Goal: Find specific fact: Find specific fact

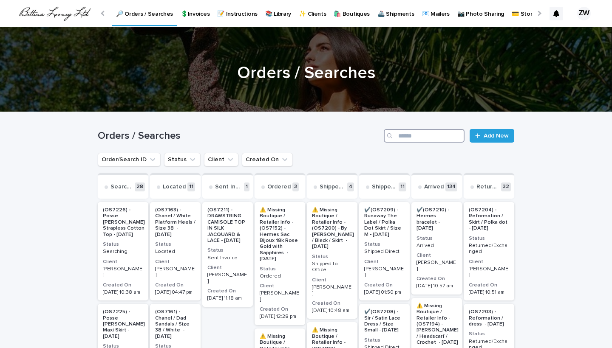
click at [422, 133] on input "Search" at bounding box center [424, 136] width 81 height 14
type input "*****"
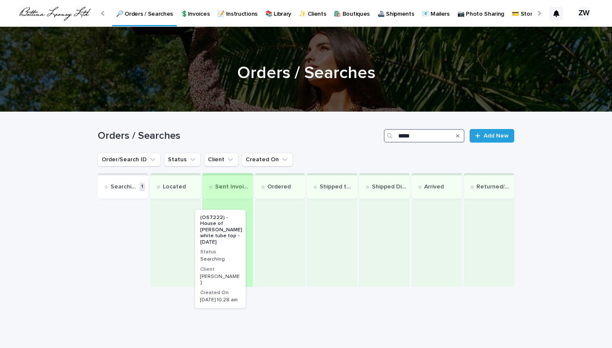
drag, startPoint x: 133, startPoint y: 242, endPoint x: 233, endPoint y: 248, distance: 100.9
click at [233, 248] on div "Searching 1 (OS7222) - House of [PERSON_NAME] white tube top - [DATE] Status Se…" at bounding box center [306, 230] width 416 height 114
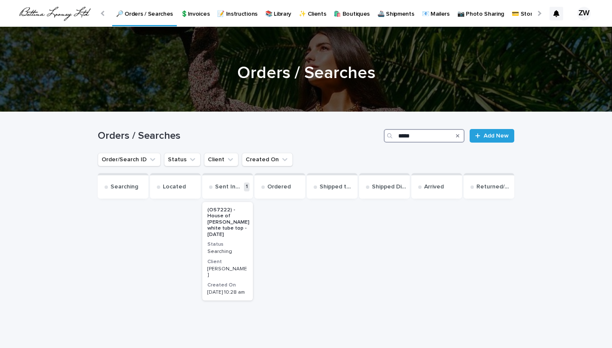
click at [240, 249] on p "Searching" at bounding box center [227, 252] width 40 height 6
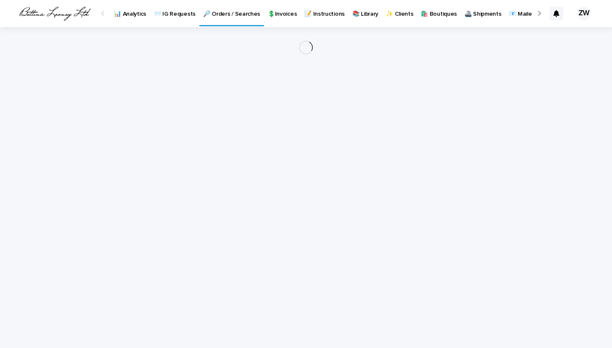
scroll to position [0, 87]
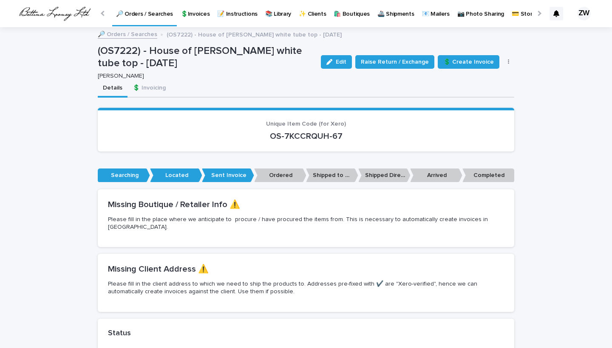
drag, startPoint x: 349, startPoint y: 137, endPoint x: 224, endPoint y: 131, distance: 124.6
click at [224, 131] on p "OS-7KCCRQUH-67" at bounding box center [306, 136] width 396 height 10
copy p "OS-7KCCRQUH-67"
click at [155, 16] on p "🔎 Orders / Searches" at bounding box center [144, 9] width 57 height 18
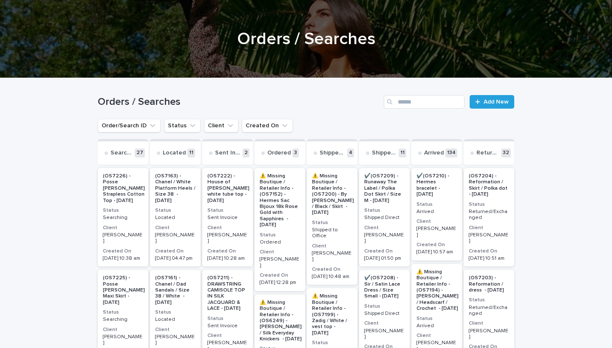
scroll to position [7, 0]
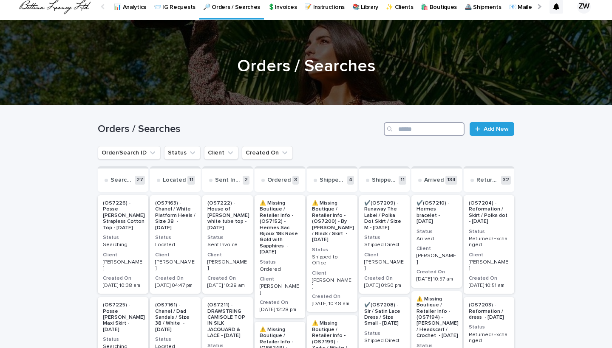
click at [409, 126] on input "Search" at bounding box center [424, 129] width 81 height 14
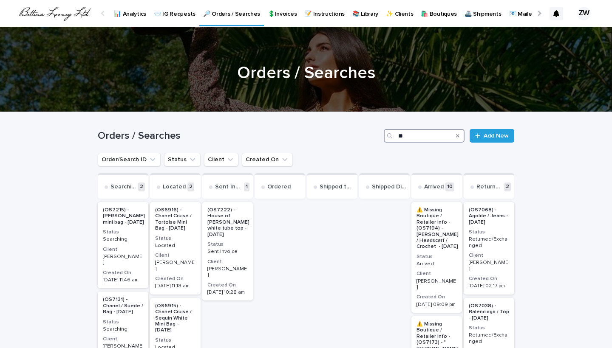
type input "*"
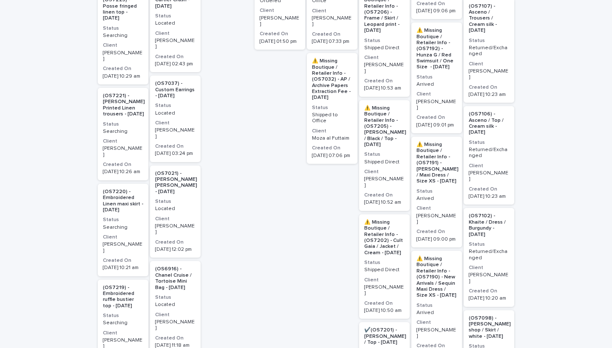
scroll to position [513, 0]
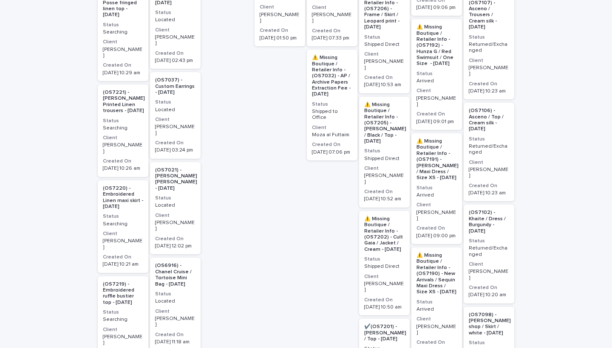
click at [132, 221] on p "Searching" at bounding box center [123, 224] width 40 height 6
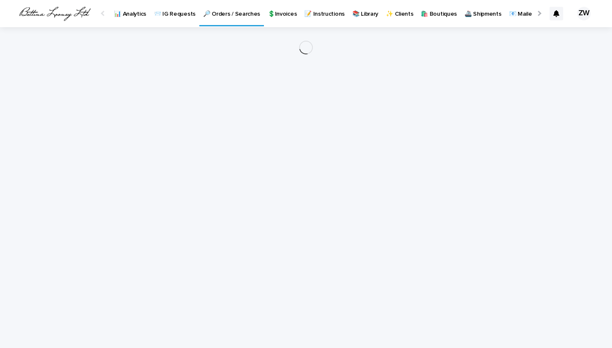
scroll to position [0, 87]
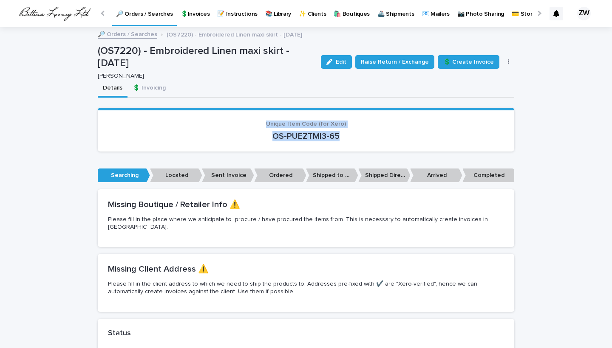
drag, startPoint x: 357, startPoint y: 137, endPoint x: 234, endPoint y: 124, distance: 123.8
click at [234, 124] on div "Unique Item Code (for Xero) OS-PUEZTMI3-65" at bounding box center [306, 131] width 396 height 21
click at [295, 123] on span "Unique Item Code (for Xero)" at bounding box center [306, 124] width 80 height 6
drag, startPoint x: 349, startPoint y: 135, endPoint x: 229, endPoint y: 124, distance: 120.2
click at [229, 124] on div "Unique Item Code (for Xero) OS-PUEZTMI3-65" at bounding box center [306, 131] width 396 height 21
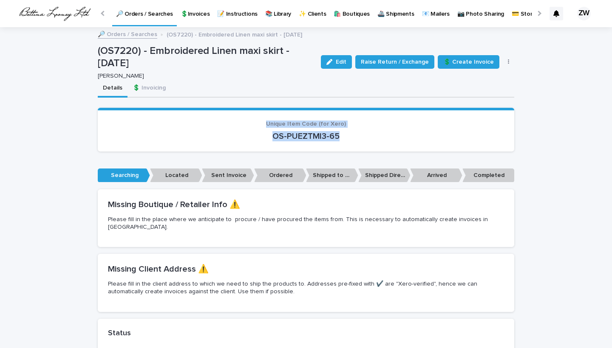
click at [295, 131] on p "OS-PUEZTMI3-65" at bounding box center [306, 136] width 396 height 10
drag, startPoint x: 348, startPoint y: 134, endPoint x: 262, endPoint y: 134, distance: 85.4
click at [262, 134] on p "OS-PUEZTMI3-65" at bounding box center [306, 136] width 396 height 10
copy p "OS-PUEZTMI3-65"
click at [148, 17] on p "🔎 Orders / Searches" at bounding box center [144, 9] width 57 height 18
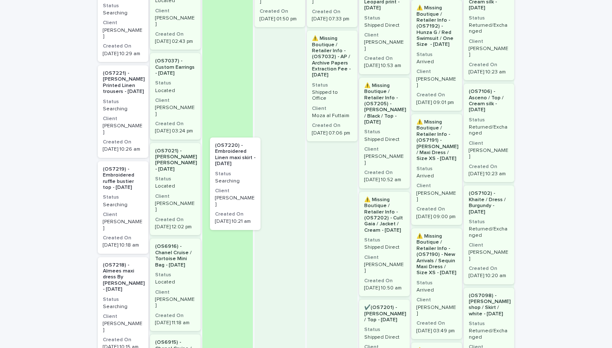
drag, startPoint x: 134, startPoint y: 197, endPoint x: 248, endPoint y: 193, distance: 114.3
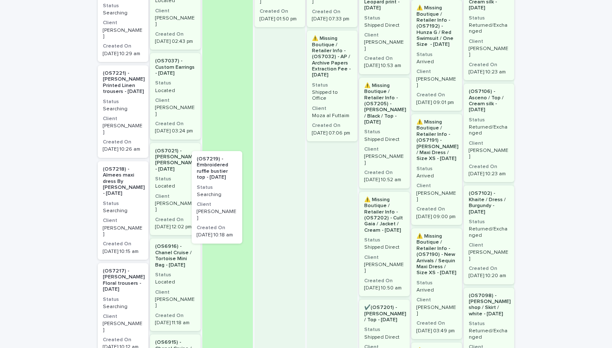
drag, startPoint x: 137, startPoint y: 187, endPoint x: 338, endPoint y: 200, distance: 200.9
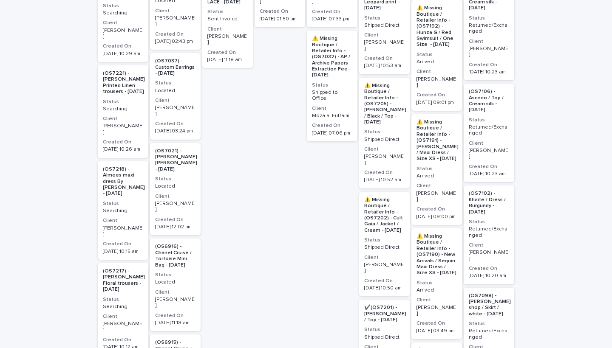
scroll to position [274, 0]
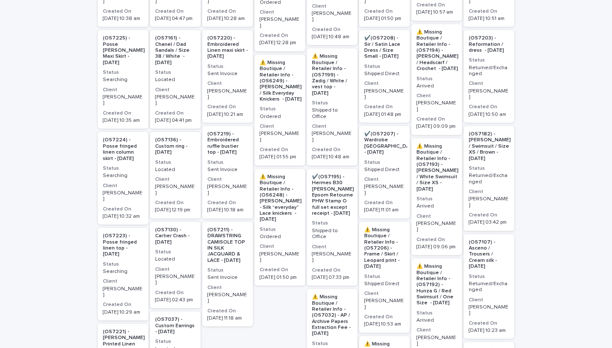
click at [242, 167] on p "Sent Invoice" at bounding box center [227, 170] width 40 height 6
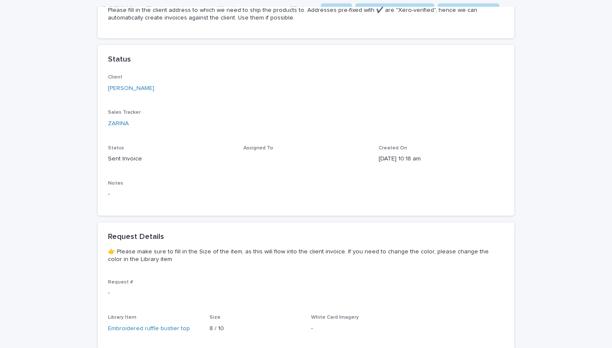
scroll to position [0, -22]
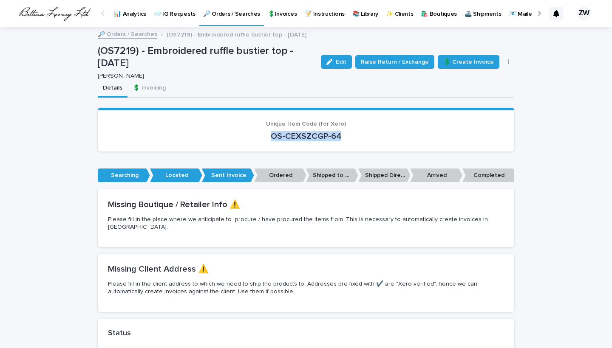
drag, startPoint x: 345, startPoint y: 135, endPoint x: 254, endPoint y: 133, distance: 90.5
click at [254, 133] on p "OS-CEXSZCGP-64" at bounding box center [306, 136] width 396 height 10
copy p "OS-CEXSZCGP-64"
click at [238, 9] on p "🔎 Orders / Searches" at bounding box center [231, 9] width 57 height 18
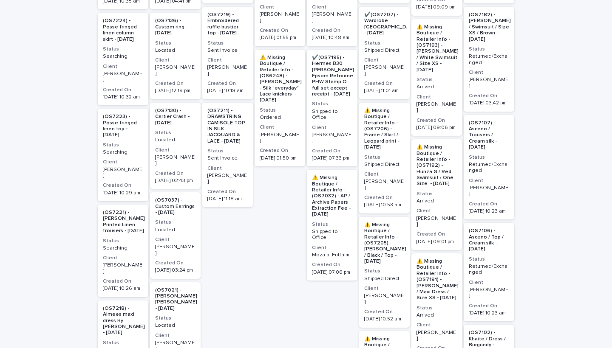
scroll to position [340, 0]
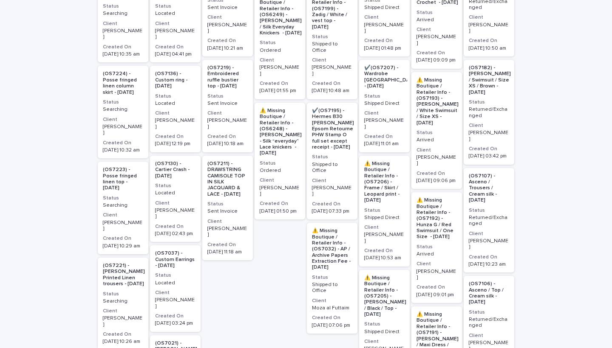
click at [139, 203] on p "Searching" at bounding box center [123, 206] width 40 height 6
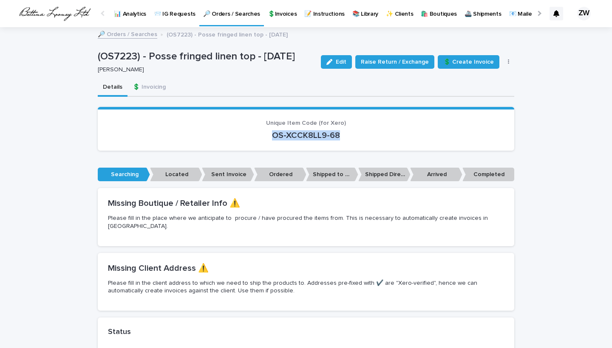
drag, startPoint x: 346, startPoint y: 133, endPoint x: 239, endPoint y: 135, distance: 106.6
click at [239, 135] on p "OS-XCCK8LL9-68" at bounding box center [306, 135] width 396 height 10
copy p "OS-XCCK8LL9-68"
click at [230, 19] on link "🔎 Orders / Searches" at bounding box center [231, 12] width 65 height 25
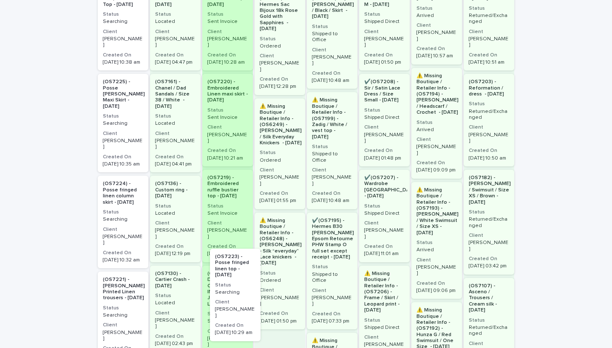
drag, startPoint x: 133, startPoint y: 282, endPoint x: 247, endPoint y: 274, distance: 113.7
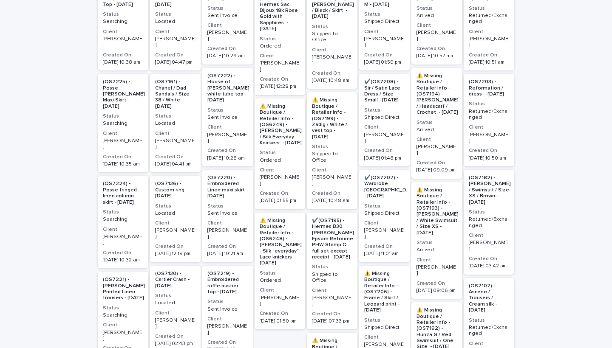
click at [136, 217] on p "Searching" at bounding box center [123, 220] width 40 height 6
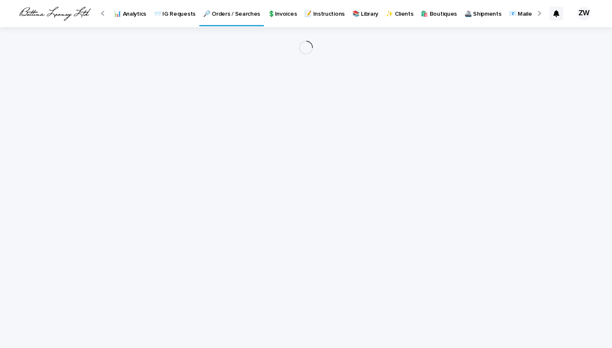
scroll to position [0, 87]
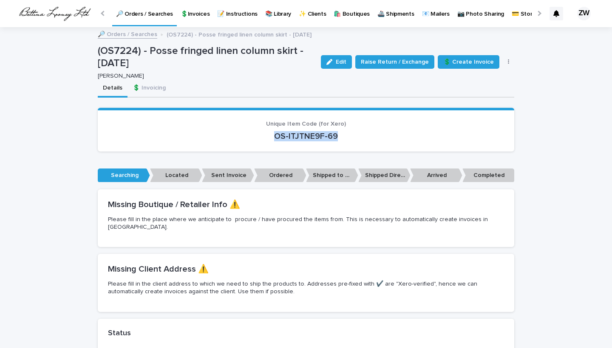
drag, startPoint x: 355, startPoint y: 134, endPoint x: 229, endPoint y: 129, distance: 126.2
click at [229, 130] on div "OS-ITJTNE9F-69" at bounding box center [306, 136] width 396 height 12
copy p "OS-ITJTNE9F-69"
click at [157, 15] on p "🔎 Orders / Searches" at bounding box center [144, 9] width 57 height 18
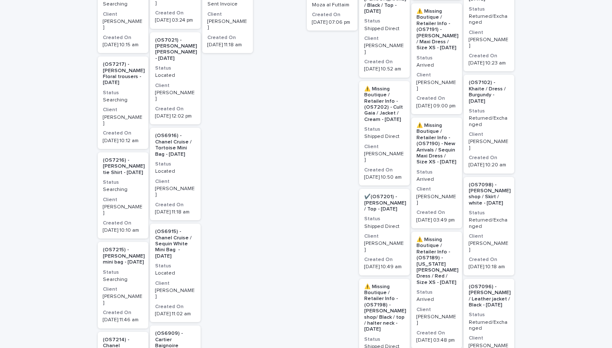
scroll to position [646, 0]
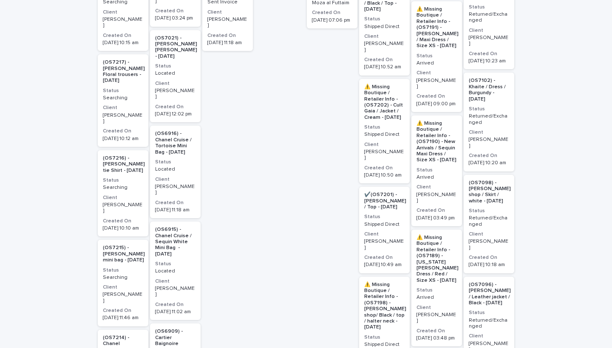
click at [132, 157] on p "(OS7216) - [PERSON_NAME] tie Shirt - [DATE]" at bounding box center [124, 164] width 42 height 18
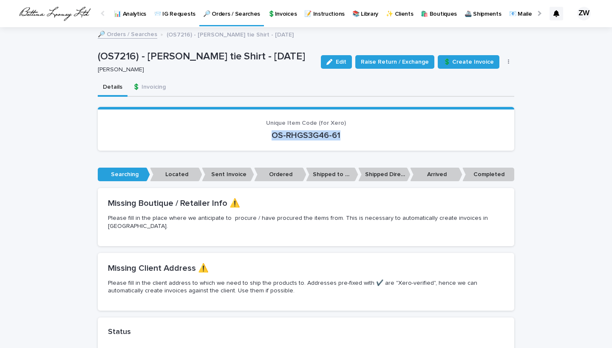
drag, startPoint x: 350, startPoint y: 130, endPoint x: 229, endPoint y: 137, distance: 120.8
click at [229, 137] on p "OS-RHGS3G46-61" at bounding box center [306, 135] width 396 height 10
copy p "OS-RHGS3G46-61"
click at [223, 18] on link "🔎 Orders / Searches" at bounding box center [231, 12] width 65 height 25
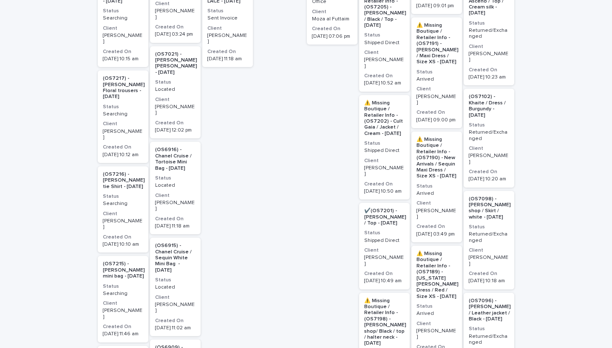
scroll to position [630, 0]
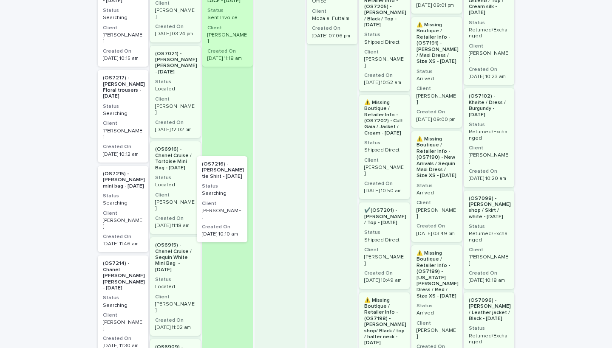
drag, startPoint x: 137, startPoint y: 173, endPoint x: 242, endPoint y: 185, distance: 106.0
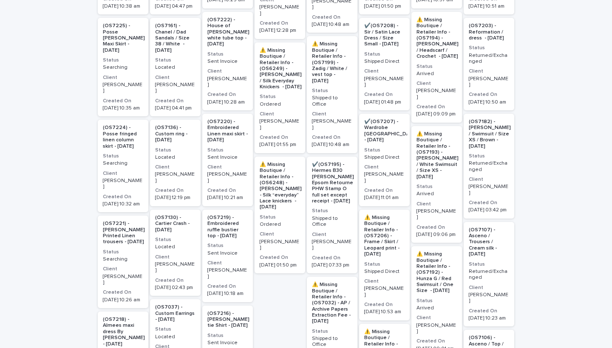
scroll to position [287, 0]
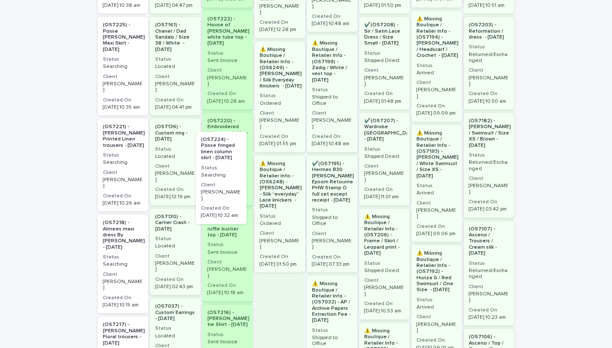
drag, startPoint x: 111, startPoint y: 159, endPoint x: 322, endPoint y: 204, distance: 215.3
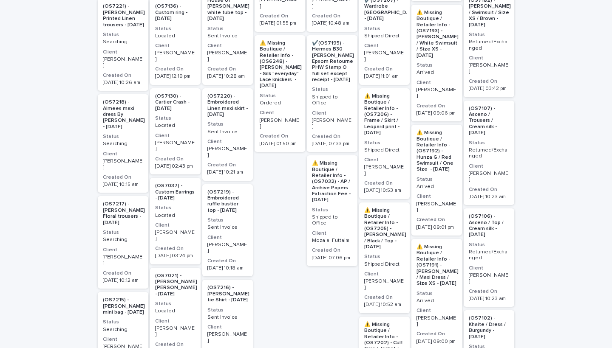
scroll to position [443, 0]
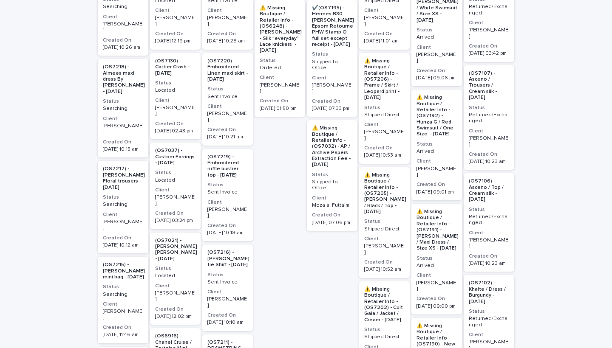
click at [138, 194] on h3 "Status" at bounding box center [123, 197] width 40 height 7
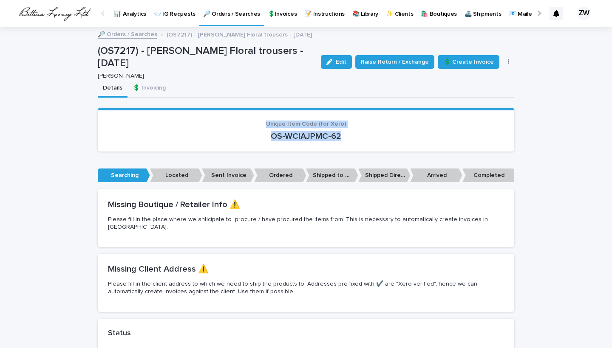
drag, startPoint x: 359, startPoint y: 135, endPoint x: 259, endPoint y: 124, distance: 100.8
click at [259, 124] on div "Unique Item Code (for Xero) OS-WCIAJPMC-62" at bounding box center [306, 131] width 396 height 21
click at [342, 139] on p "OS-WCIAJPMC-62" at bounding box center [306, 136] width 396 height 10
drag, startPoint x: 353, startPoint y: 138, endPoint x: 227, endPoint y: 135, distance: 125.8
click at [227, 135] on p "OS-WCIAJPMC-62" at bounding box center [306, 136] width 396 height 10
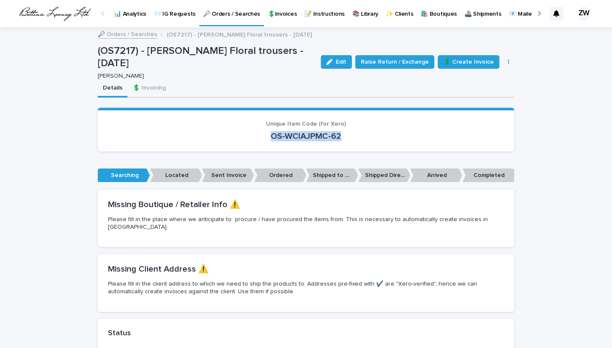
copy p "OS-WCIAJPMC-62"
click at [226, 20] on link "🔎 Orders / Searches" at bounding box center [231, 12] width 65 height 25
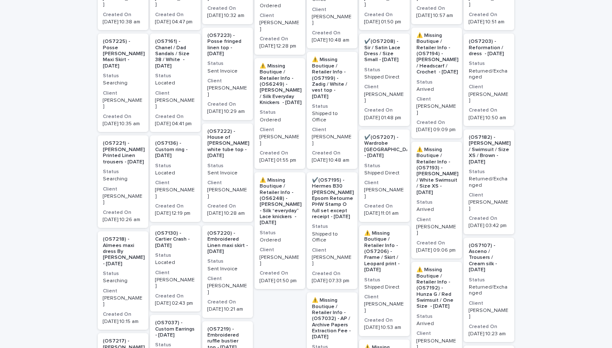
scroll to position [273, 0]
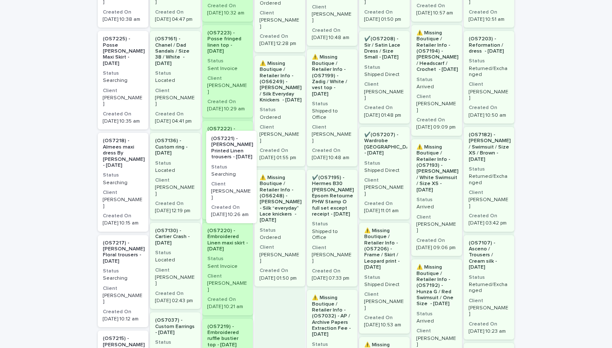
drag, startPoint x: 117, startPoint y: 162, endPoint x: 230, endPoint y: 173, distance: 114.0
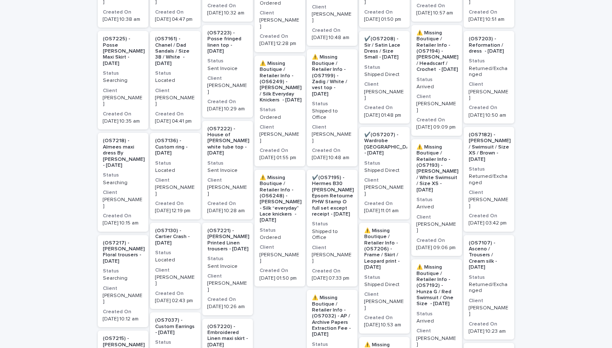
scroll to position [316, 0]
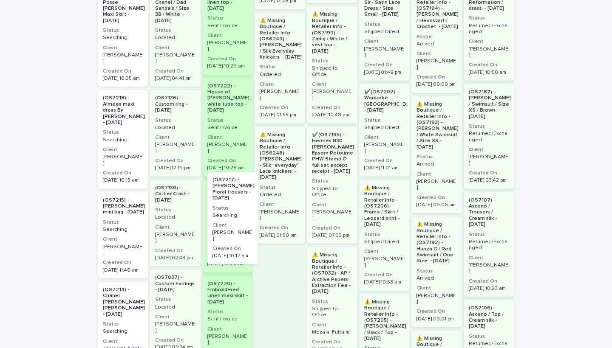
drag, startPoint x: 106, startPoint y: 214, endPoint x: 220, endPoint y: 217, distance: 114.3
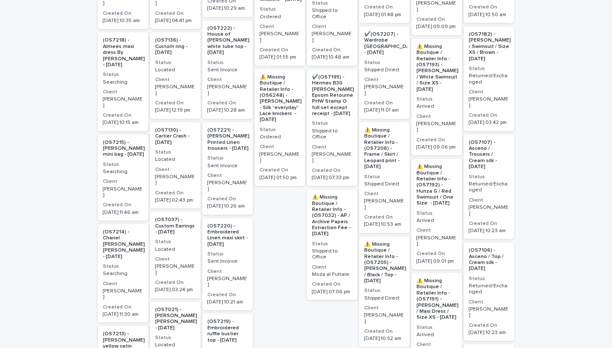
scroll to position [311, 0]
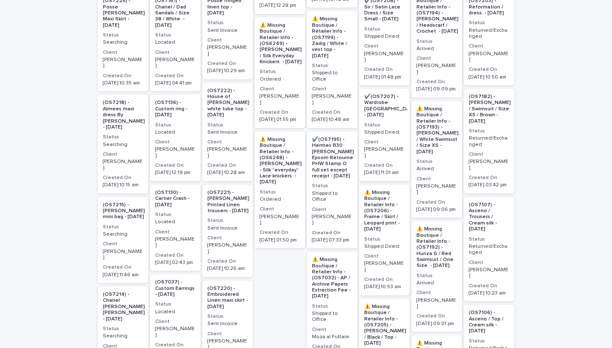
click at [135, 151] on h3 "Client" at bounding box center [123, 154] width 40 height 7
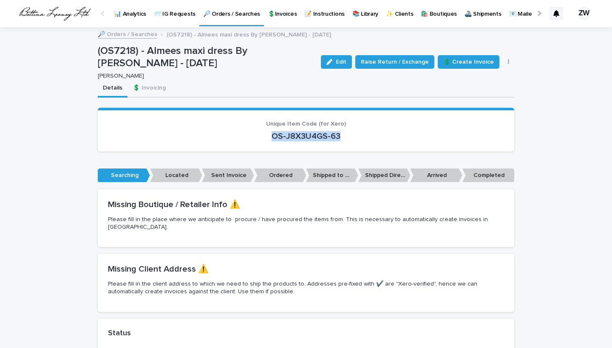
drag, startPoint x: 343, startPoint y: 133, endPoint x: 246, endPoint y: 130, distance: 96.9
click at [246, 131] on p "OS-J8X3U4GS-63" at bounding box center [306, 136] width 396 height 10
copy p "OS-J8X3U4GS-63"
click at [212, 3] on p "🔎 Orders / Searches" at bounding box center [231, 9] width 57 height 18
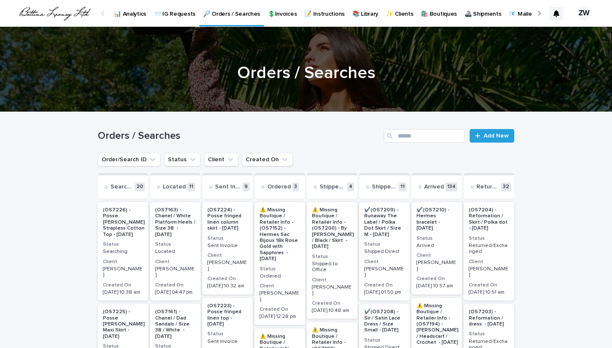
click at [226, 13] on p "🔎 Orders / Searches" at bounding box center [231, 9] width 57 height 18
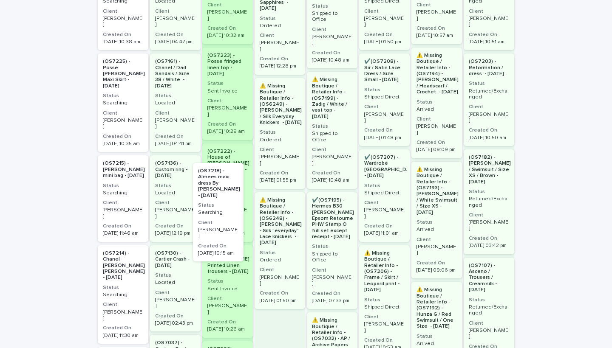
drag, startPoint x: 126, startPoint y: 181, endPoint x: 224, endPoint y: 203, distance: 100.2
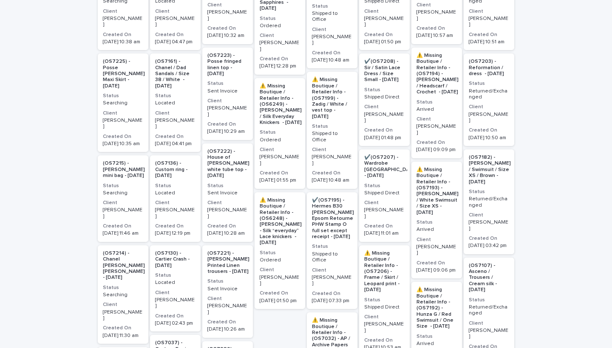
scroll to position [0, 0]
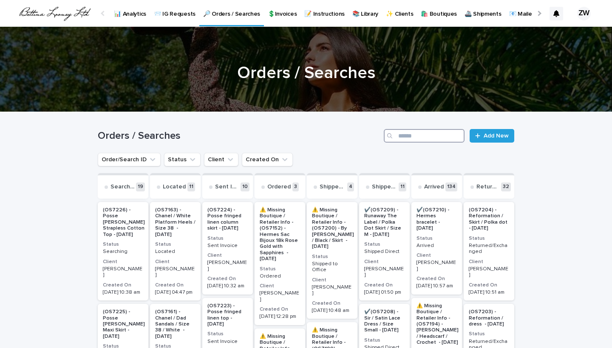
click at [422, 134] on input "Search" at bounding box center [424, 136] width 81 height 14
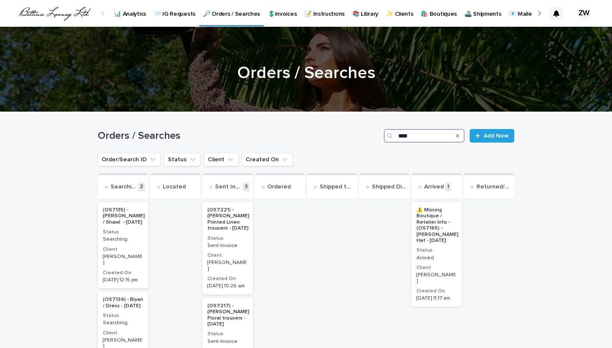
type input "***"
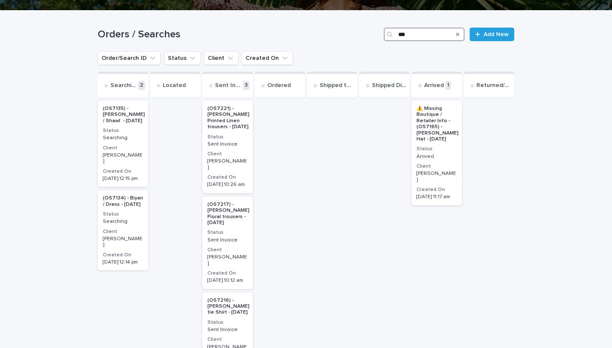
scroll to position [107, 0]
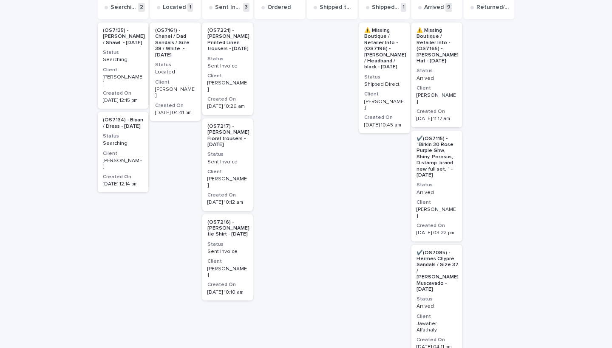
scroll to position [181, 0]
click at [240, 61] on h3 "Status" at bounding box center [227, 57] width 40 height 7
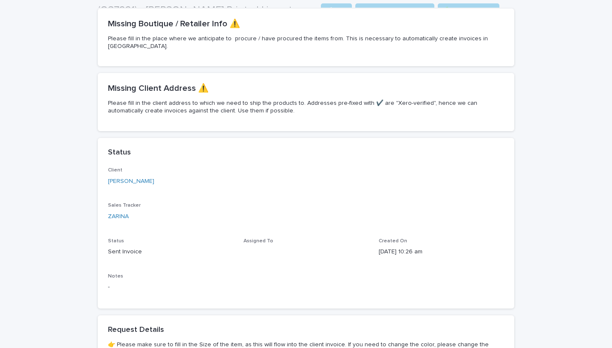
scroll to position [0, -22]
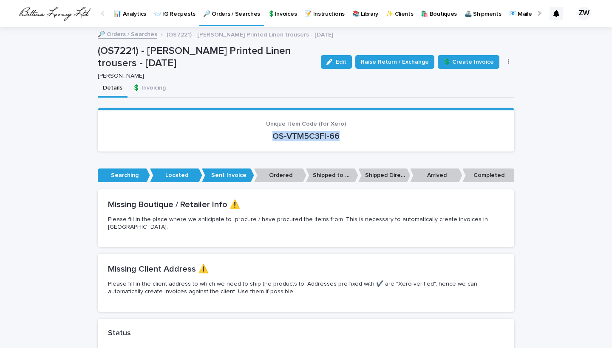
drag, startPoint x: 348, startPoint y: 135, endPoint x: 264, endPoint y: 130, distance: 84.2
click at [264, 131] on p "OS-VTM5C3FI-66" at bounding box center [306, 136] width 396 height 10
copy p "OS-VTM5C3FI-66"
click at [228, 23] on link "🔎 Orders / Searches" at bounding box center [231, 12] width 65 height 25
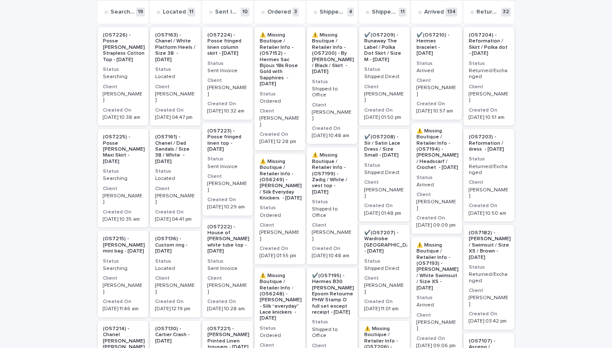
click at [135, 150] on p "(OS7225) - Posse [PERSON_NAME] Maxi Skirt - [DATE]" at bounding box center [124, 149] width 42 height 31
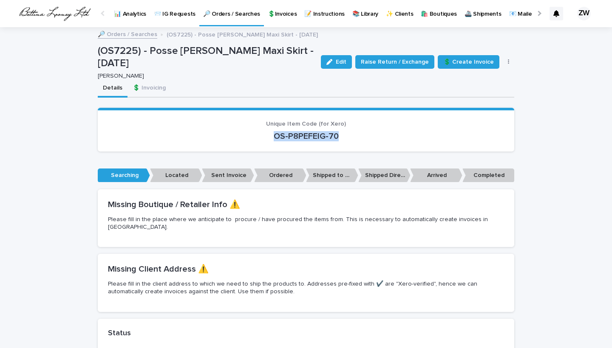
drag, startPoint x: 346, startPoint y: 134, endPoint x: 253, endPoint y: 133, distance: 93.4
click at [253, 133] on p "OS-P8PEFEIG-70" at bounding box center [306, 136] width 396 height 10
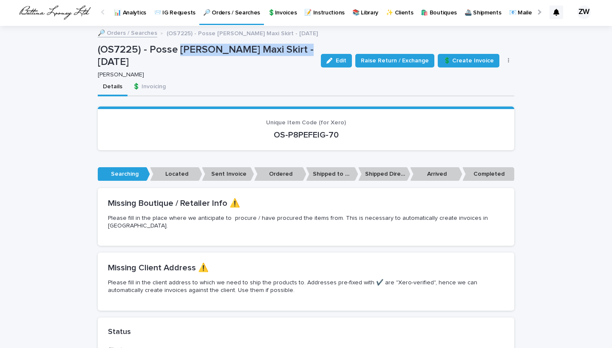
drag, startPoint x: 179, startPoint y: 48, endPoint x: 293, endPoint y: 49, distance: 114.3
click at [293, 49] on p "(OS7225) - Posse [PERSON_NAME] Maxi Skirt - [DATE]" at bounding box center [206, 56] width 216 height 25
click at [229, 14] on p "🔎 Orders / Searches" at bounding box center [231, 8] width 57 height 18
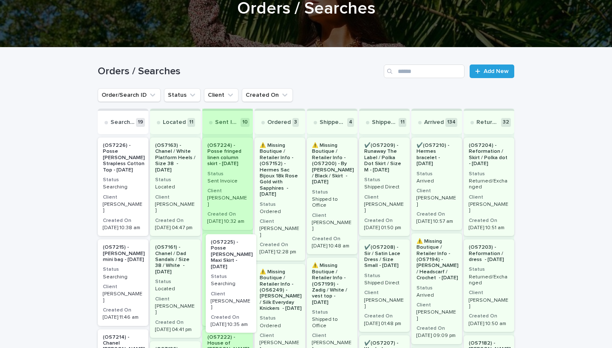
drag, startPoint x: 125, startPoint y: 284, endPoint x: 236, endPoint y: 286, distance: 111.3
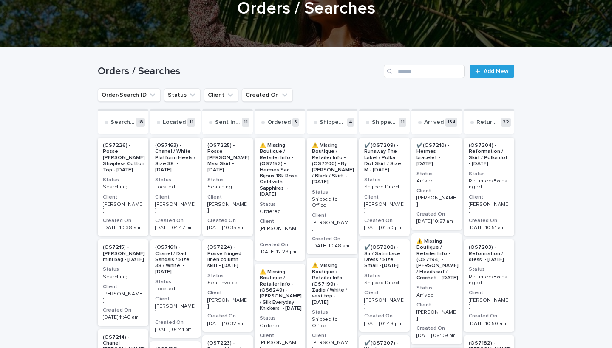
click at [142, 185] on div "(OS7226) - Posse [PERSON_NAME] Strapless Cotton Top - [DATE] Status Searching C…" at bounding box center [123, 187] width 51 height 99
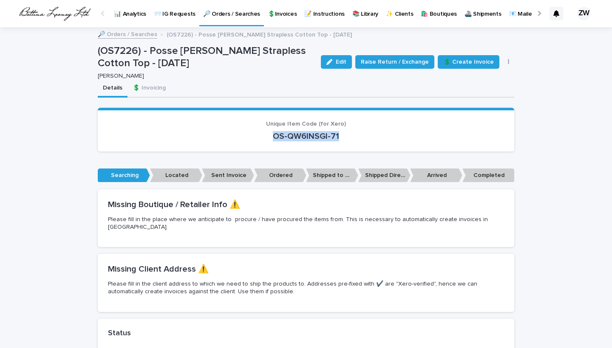
drag, startPoint x: 355, startPoint y: 132, endPoint x: 229, endPoint y: 131, distance: 127.0
click at [229, 131] on p "OS-QW6INSGI-71" at bounding box center [306, 136] width 396 height 10
click at [235, 23] on link "🔎 Orders / Searches" at bounding box center [231, 12] width 65 height 25
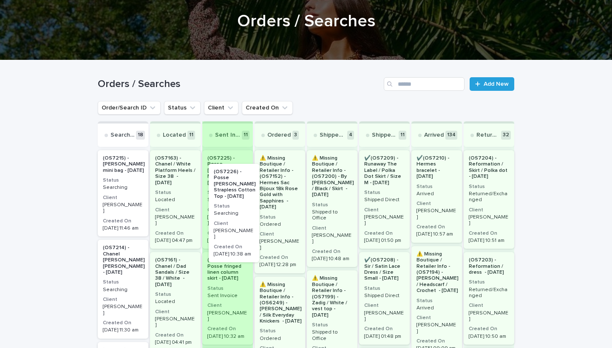
drag, startPoint x: 127, startPoint y: 186, endPoint x: 240, endPoint y: 200, distance: 114.2
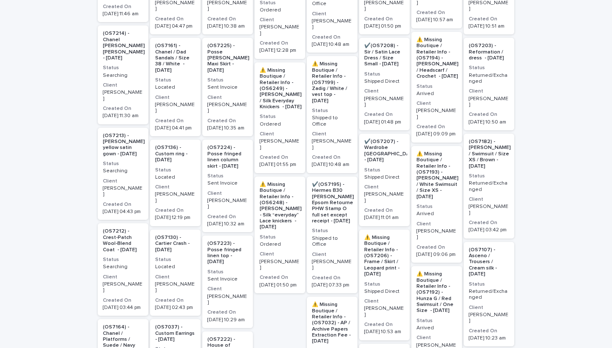
scroll to position [267, 0]
click at [241, 180] on p "Sent Invoice" at bounding box center [227, 183] width 40 height 6
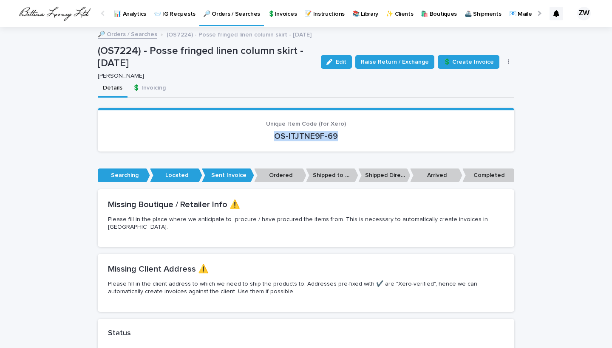
drag, startPoint x: 344, startPoint y: 132, endPoint x: 235, endPoint y: 132, distance: 109.2
click at [235, 132] on p "OS-ITJTNE9F-69" at bounding box center [306, 136] width 396 height 10
click at [224, 9] on p "🔎 Orders / Searches" at bounding box center [231, 9] width 57 height 18
